Goal: Find specific page/section: Find specific page/section

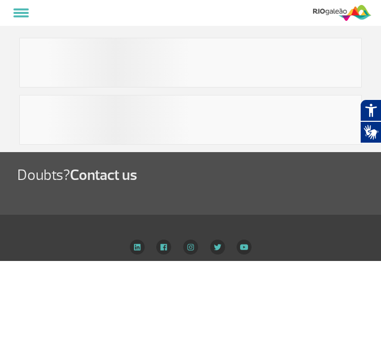
select select
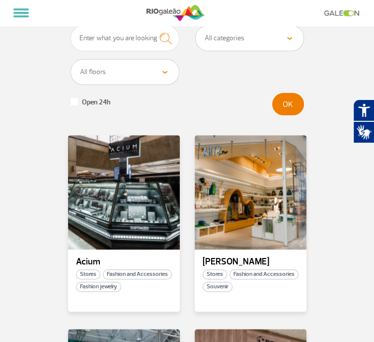
scroll to position [50, 0]
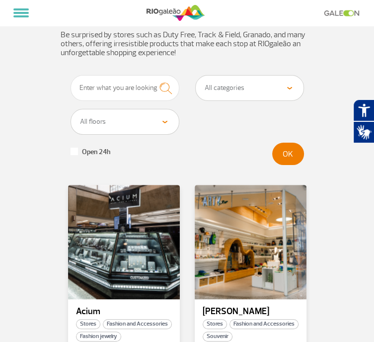
click at [156, 133] on select "All floors Public Area (before X-ray) Arrivals Public Area International Arriva…" at bounding box center [125, 121] width 108 height 25
select select "92"
click at [71, 116] on select "All floors Public Area (before X-ray) Arrivals Public Area International Arriva…" at bounding box center [125, 121] width 108 height 25
click at [308, 160] on form "All categories Beauty &amp; Cosmetics Electronics Books and Magazines Fashion a…" at bounding box center [187, 120] width 253 height 90
click at [304, 156] on div "OK" at bounding box center [288, 154] width 32 height 22
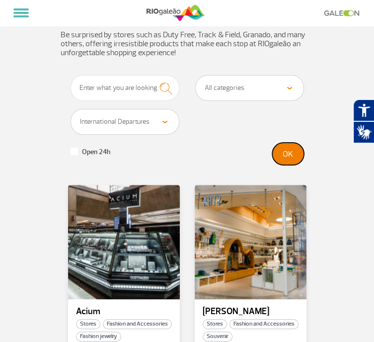
click at [304, 158] on button "OK" at bounding box center [288, 154] width 32 height 22
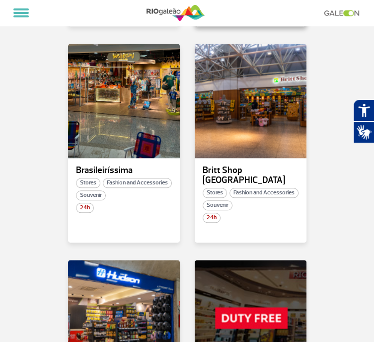
scroll to position [397, 0]
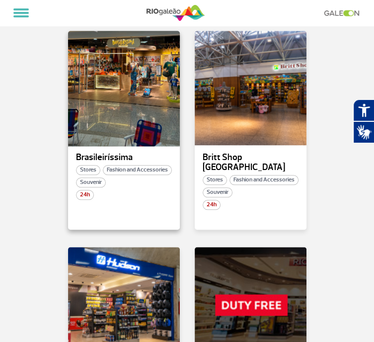
drag, startPoint x: 124, startPoint y: 116, endPoint x: 72, endPoint y: 109, distance: 52.5
click at [72, 109] on div at bounding box center [124, 88] width 114 height 117
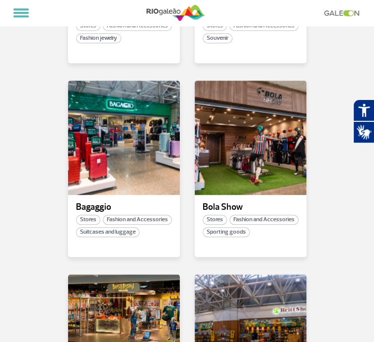
scroll to position [397, 0]
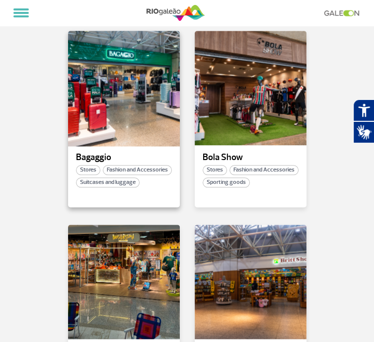
click at [102, 127] on div at bounding box center [124, 88] width 114 height 117
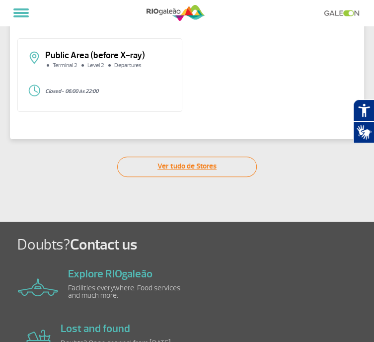
scroll to position [99, 0]
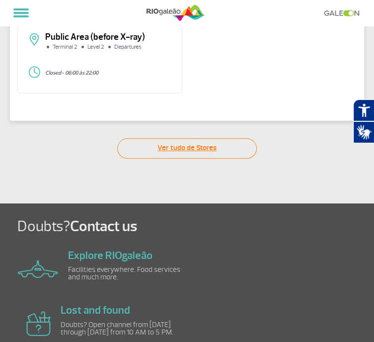
click at [150, 152] on link "Ver tudo de Stores" at bounding box center [187, 148] width 140 height 20
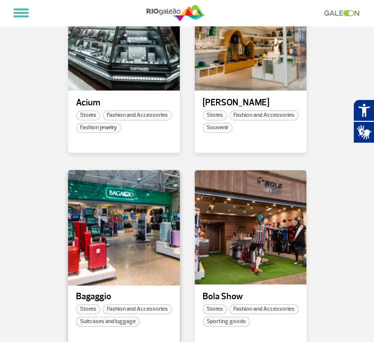
scroll to position [348, 0]
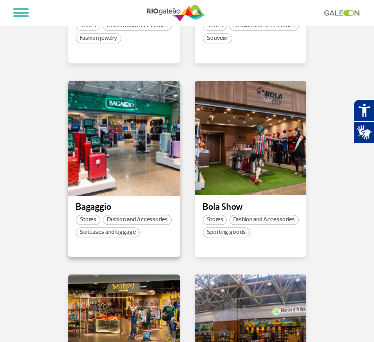
click at [78, 134] on div at bounding box center [124, 137] width 114 height 117
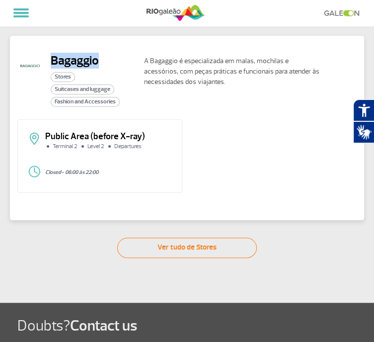
drag, startPoint x: 99, startPoint y: 59, endPoint x: 52, endPoint y: 59, distance: 47.7
click at [52, 59] on h2 "Bagaggio" at bounding box center [93, 60] width 85 height 15
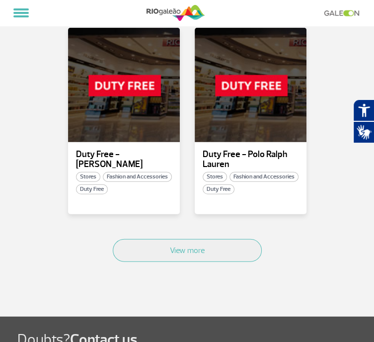
scroll to position [1233, 0]
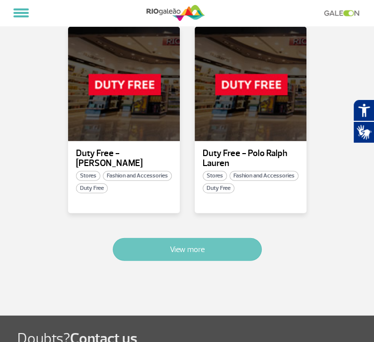
click at [197, 238] on button "View more" at bounding box center [187, 249] width 149 height 23
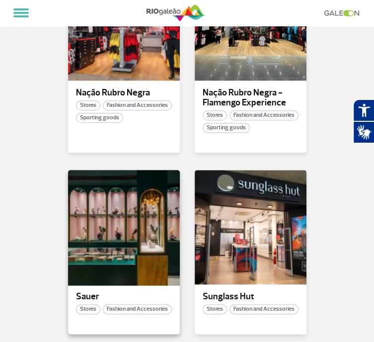
scroll to position [2293, 0]
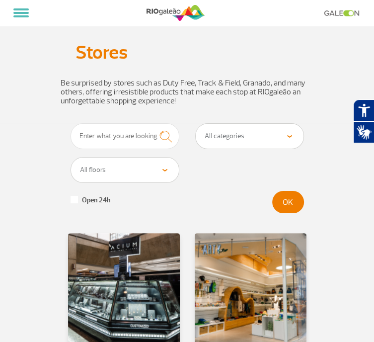
scroll to position [0, 0]
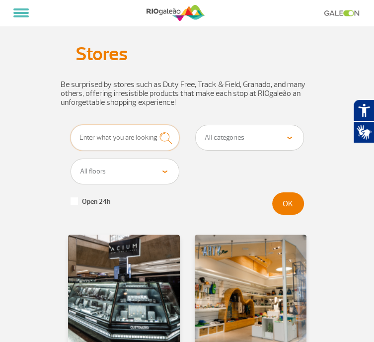
click at [110, 143] on input "text" at bounding box center [125, 138] width 109 height 26
drag, startPoint x: 59, startPoint y: 141, endPoint x: 41, endPoint y: 140, distance: 17.4
click at [71, 140] on input "hae" at bounding box center [125, 138] width 109 height 26
type input "hawaianas"
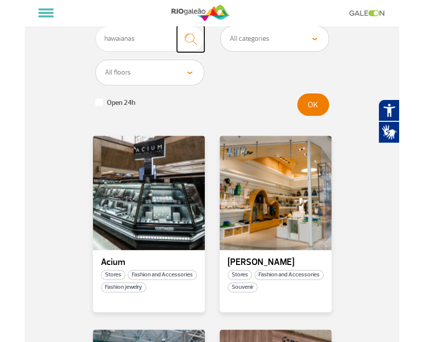
scroll to position [99, 0]
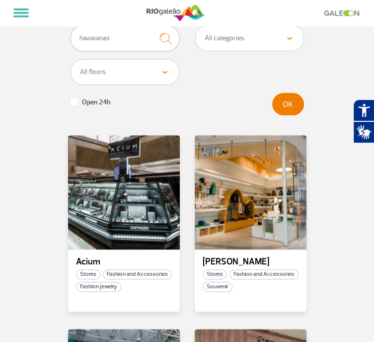
drag, startPoint x: 72, startPoint y: 45, endPoint x: 30, endPoint y: 46, distance: 42.2
click at [71, 46] on input "hawaianas" at bounding box center [125, 38] width 109 height 26
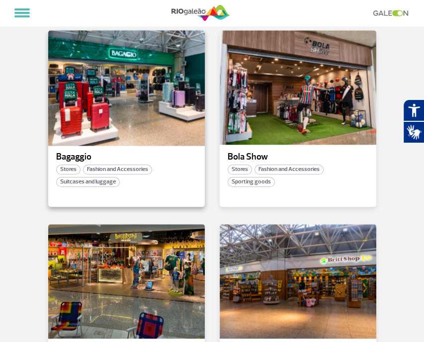
scroll to position [596, 0]
